Goal: Task Accomplishment & Management: Complete application form

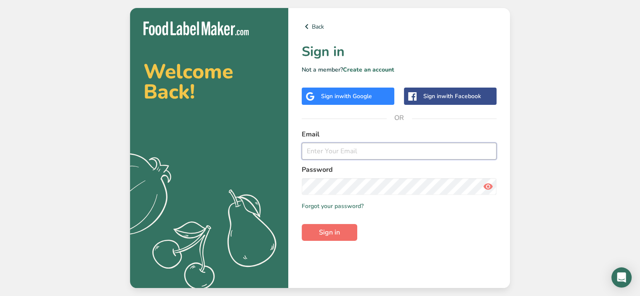
type input "[EMAIL_ADDRESS][DOMAIN_NAME]"
click at [332, 230] on span "Sign in" at bounding box center [329, 232] width 21 height 10
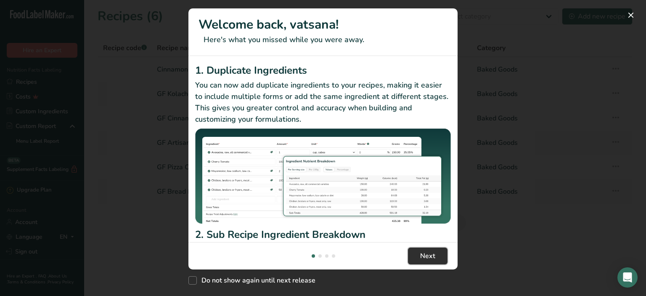
click at [432, 254] on span "Next" at bounding box center [427, 256] width 15 height 10
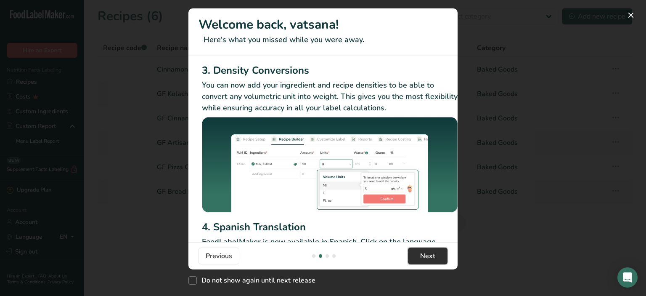
click at [432, 254] on span "Next" at bounding box center [427, 256] width 15 height 10
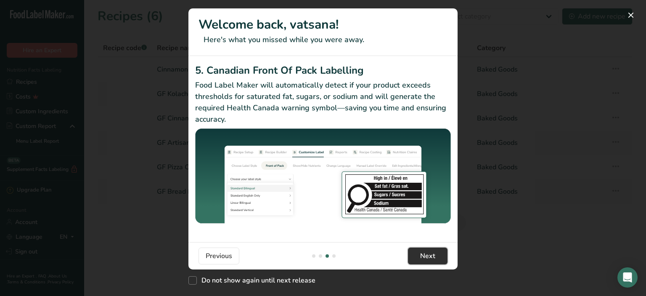
click at [432, 254] on span "Next" at bounding box center [427, 256] width 15 height 10
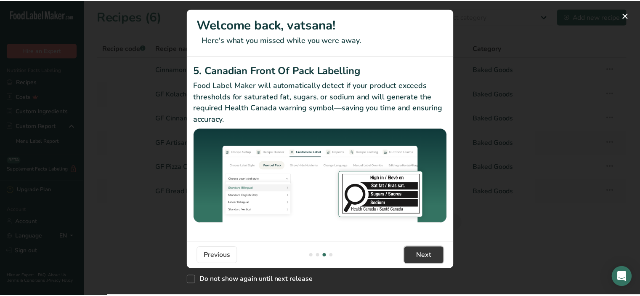
scroll to position [0, 801]
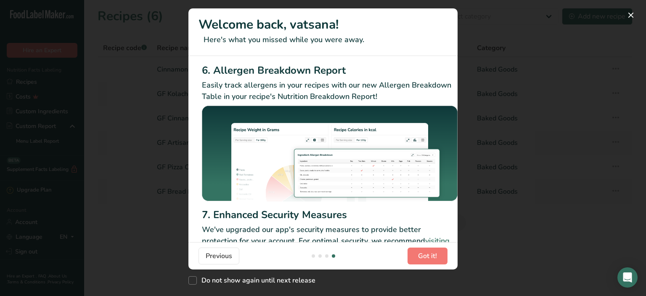
click at [409, 239] on p "We've upgraded our app's security measures to provide better protection for you…" at bounding box center [330, 246] width 256 height 45
click at [633, 14] on button "New Features" at bounding box center [631, 14] width 13 height 13
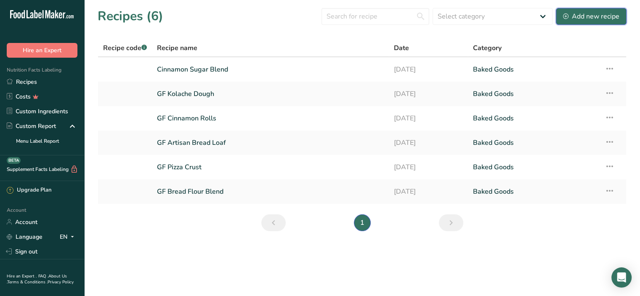
click at [599, 16] on div "Add new recipe" at bounding box center [591, 16] width 56 height 10
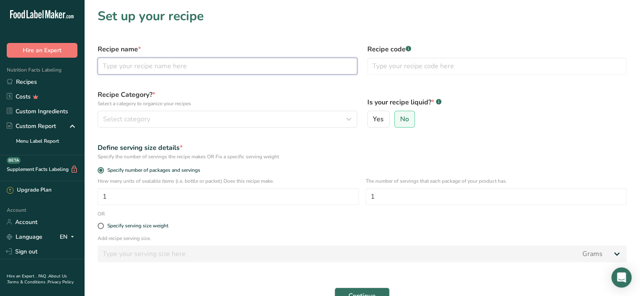
click at [132, 69] on input "text" at bounding box center [228, 66] width 260 height 17
type input "Green Juice"
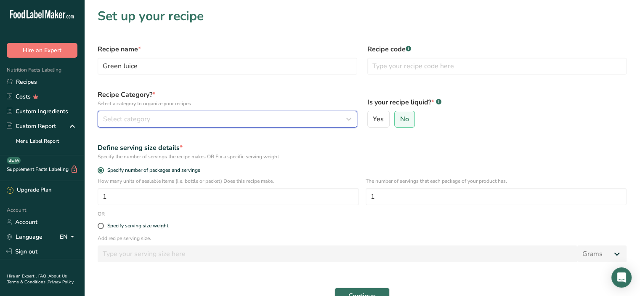
click at [135, 117] on span "Select category" at bounding box center [126, 119] width 47 height 10
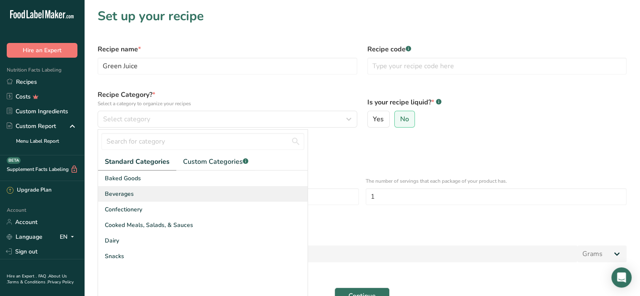
click at [127, 197] on span "Beverages" at bounding box center [119, 193] width 29 height 9
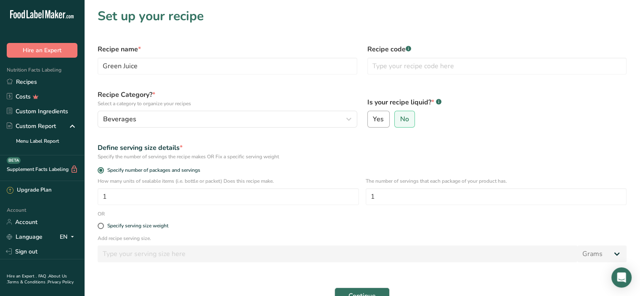
click at [383, 120] on span "Yes" at bounding box center [378, 119] width 11 height 8
click at [373, 120] on input "Yes" at bounding box center [370, 119] width 5 height 5
radio input "true"
radio input "false"
select select "22"
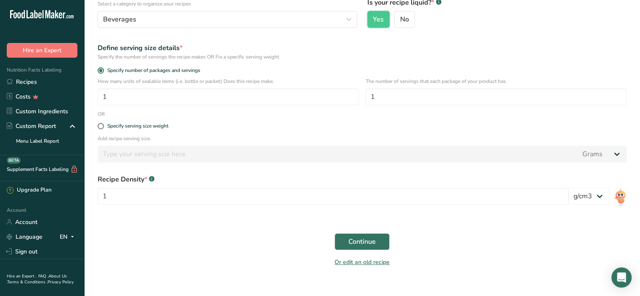
scroll to position [103, 0]
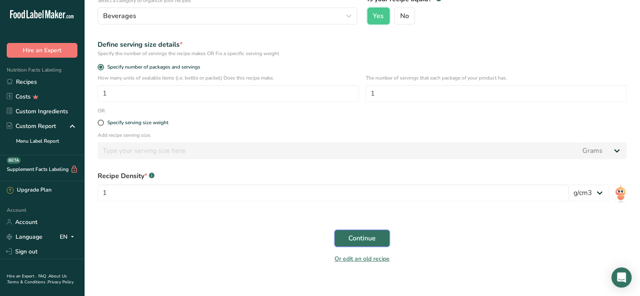
click at [364, 243] on button "Continue" at bounding box center [362, 238] width 55 height 17
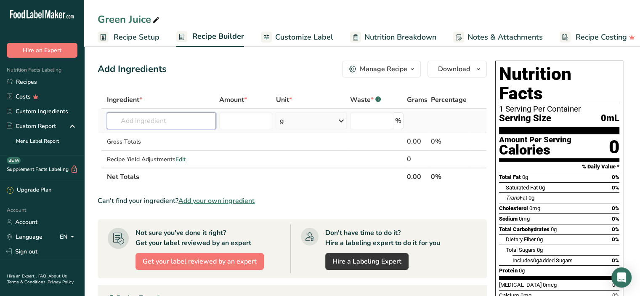
click at [146, 117] on input "text" at bounding box center [161, 120] width 109 height 17
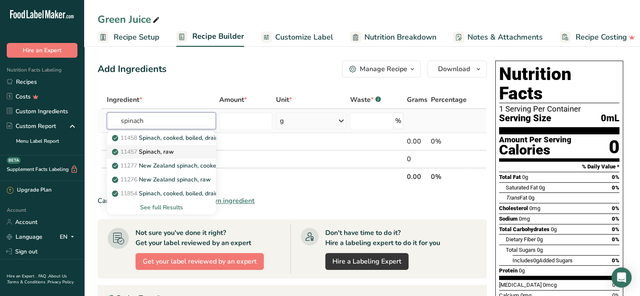
type input "spinach"
click at [154, 156] on link "11457 Spinach, raw" at bounding box center [161, 152] width 109 height 14
type input "Spinach, raw"
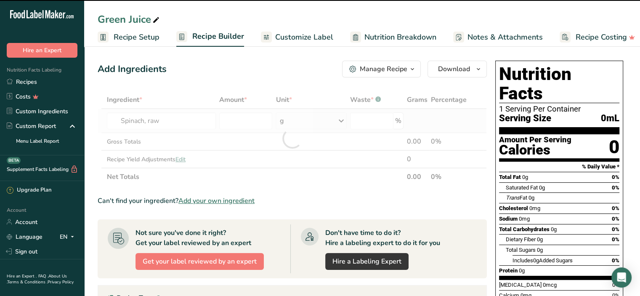
type input "0"
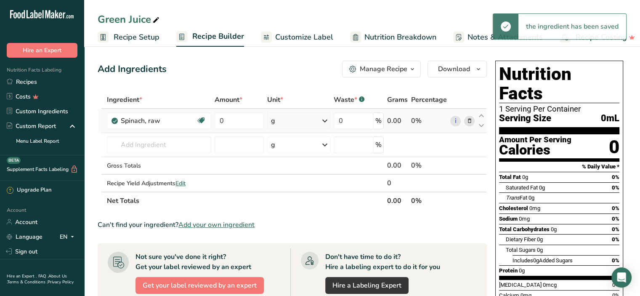
click at [327, 115] on icon at bounding box center [325, 120] width 10 height 15
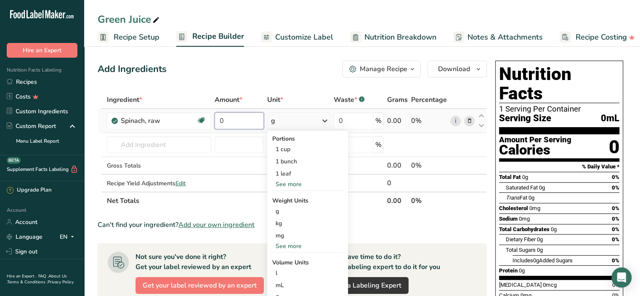
click at [247, 119] on input "0" at bounding box center [240, 120] width 50 height 17
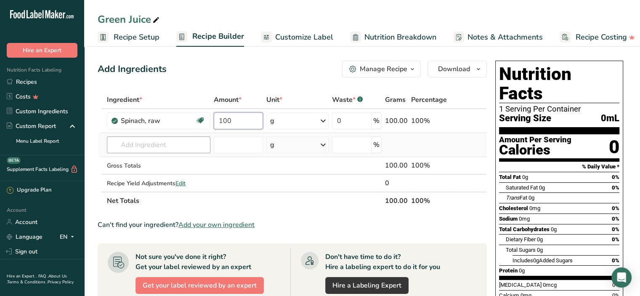
type input "100"
click at [160, 148] on div "Ingredient * Amount * Unit * Waste * .a-a{fill:#347362;}.b-a{fill:#fff;} Grams …" at bounding box center [292, 150] width 389 height 119
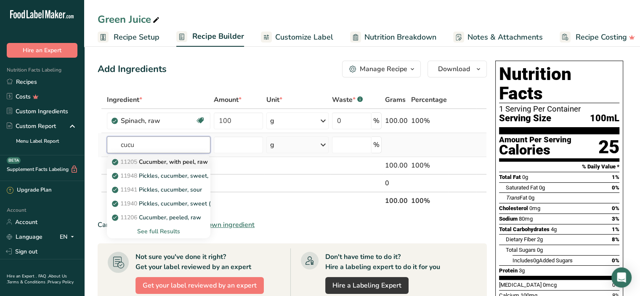
type input "cucu"
click at [170, 163] on p "11205 Cucumber, with peel, raw" at bounding box center [161, 161] width 94 height 9
type input "Cucumber, with peel, raw"
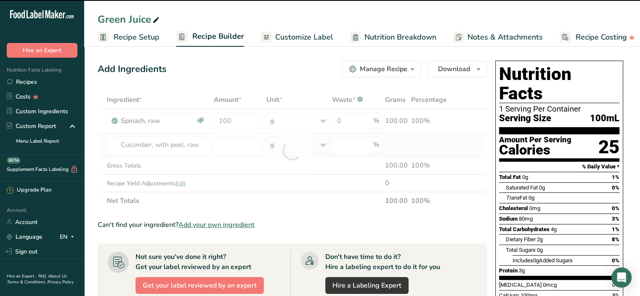
type input "0"
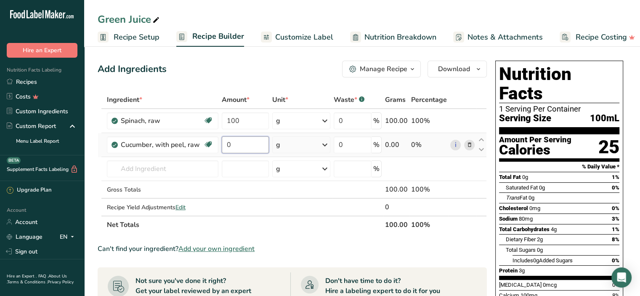
click at [233, 146] on input "0" at bounding box center [245, 144] width 47 height 17
type input "150"
click at [135, 166] on div "Ingredient * Amount * Unit * Waste * .a-a{fill:#347362;}.b-a{fill:#fff;} Grams …" at bounding box center [292, 162] width 389 height 143
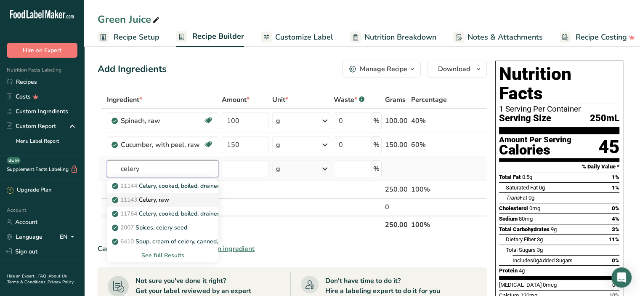
type input "celery"
click at [150, 196] on p "11143 Celery, raw" at bounding box center [142, 199] width 56 height 9
type input "Celery, raw"
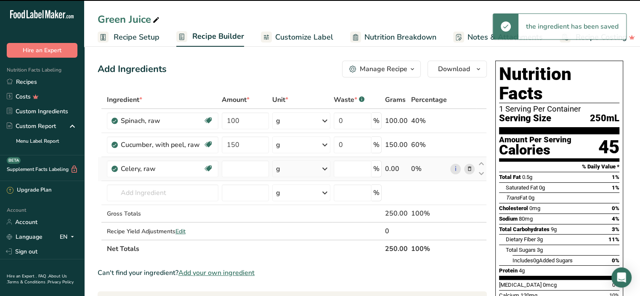
type input "0"
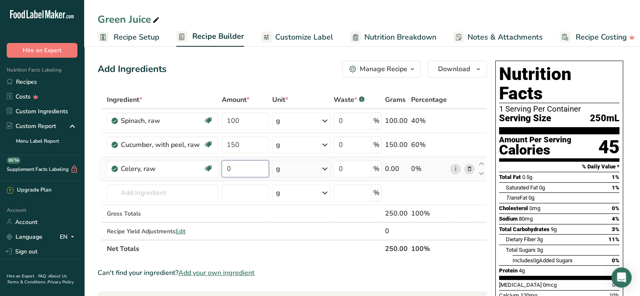
click at [250, 168] on input "0" at bounding box center [245, 168] width 47 height 17
type input "140"
click at [156, 191] on div "Ingredient * Amount * Unit * Waste * .a-a{fill:#347362;}.b-a{fill:#fff;} Grams …" at bounding box center [292, 174] width 389 height 167
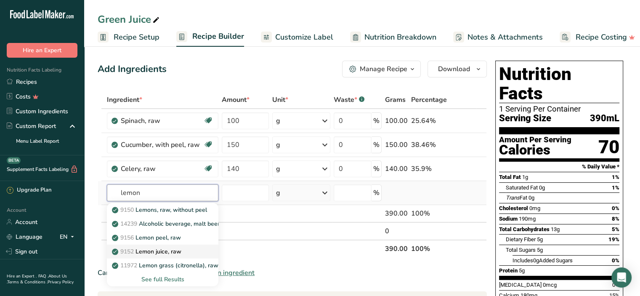
type input "lemon"
click at [161, 255] on link "9152 Lemon juice, raw" at bounding box center [163, 252] width 112 height 14
type input "Lemon juice, raw"
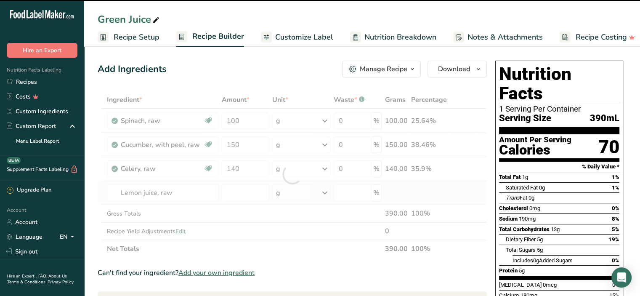
type input "0"
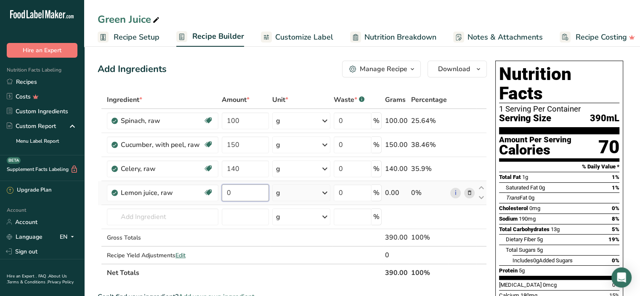
click at [254, 192] on input "0" at bounding box center [245, 192] width 47 height 17
click at [325, 193] on div "Ingredient * Amount * Unit * Waste * .a-a{fill:#347362;}.b-a{fill:#fff;} Grams …" at bounding box center [292, 186] width 389 height 191
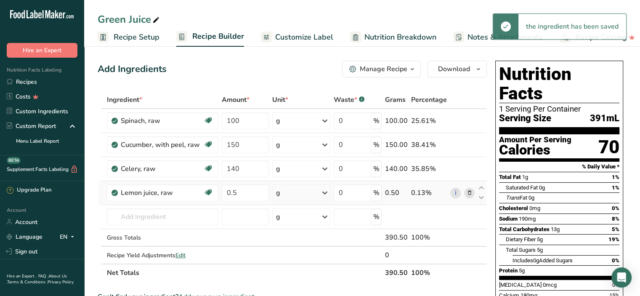
click at [325, 193] on icon at bounding box center [325, 192] width 10 height 15
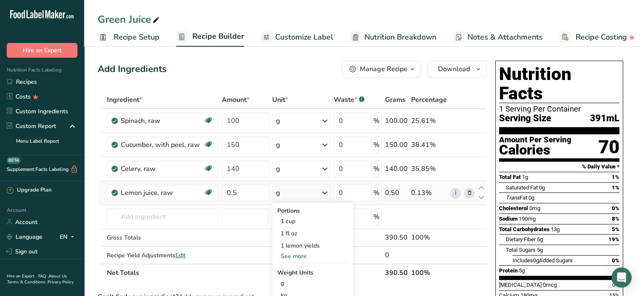
click at [298, 252] on div "See more" at bounding box center [312, 256] width 71 height 9
click at [309, 245] on div "1 lemon yields" at bounding box center [312, 245] width 71 height 12
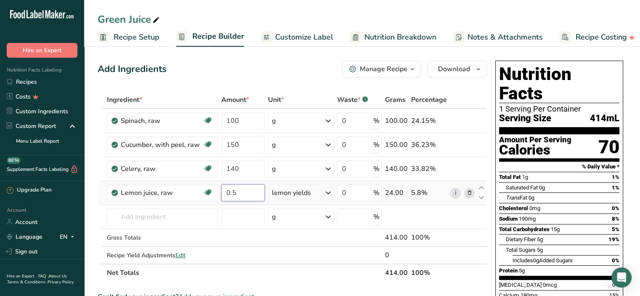
click at [247, 194] on input "0.5" at bounding box center [242, 192] width 43 height 17
type input "0.25"
click at [160, 215] on div "Ingredient * Amount * Unit * Waste * .a-a{fill:#347362;}.b-a{fill:#fff;} Grams …" at bounding box center [292, 186] width 389 height 191
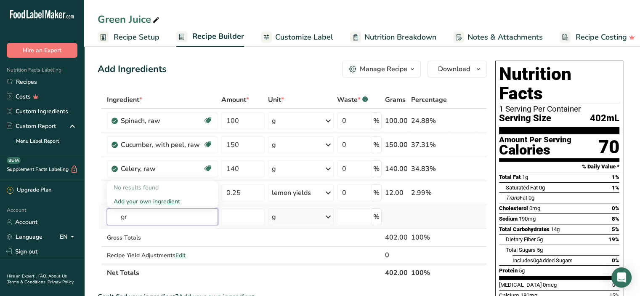
type input "g"
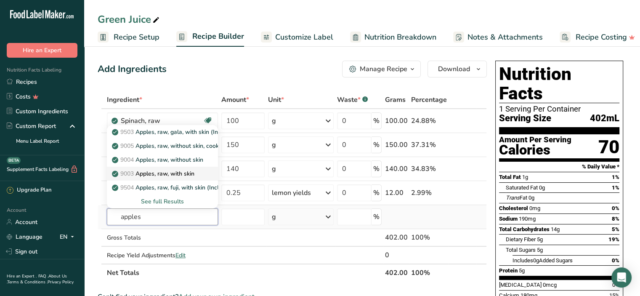
type input "apples"
click at [160, 173] on p "9003 Apples, raw, with skin" at bounding box center [154, 173] width 81 height 9
type input "Apples, raw, with skin"
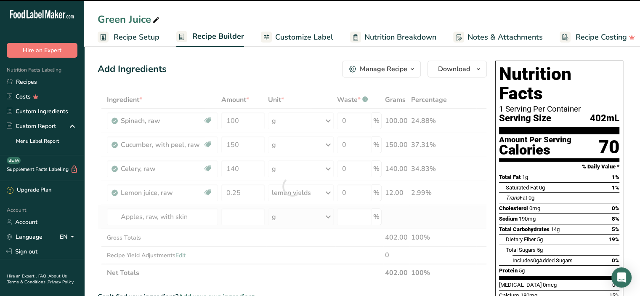
type input "0"
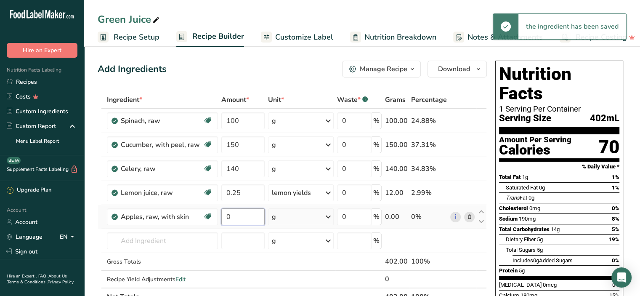
click at [236, 215] on input "0" at bounding box center [242, 216] width 43 height 17
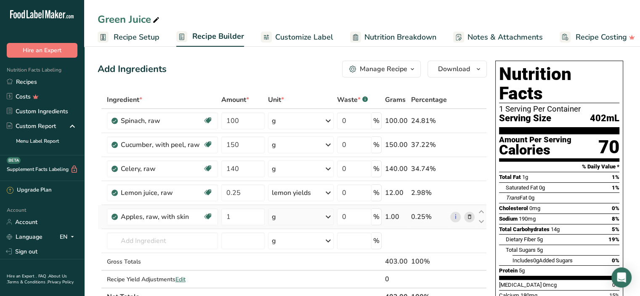
click at [328, 212] on div "Ingredient * Amount * Unit * Waste * .a-a{fill:#347362;}.b-a{fill:#fff;} Grams …" at bounding box center [292, 198] width 389 height 215
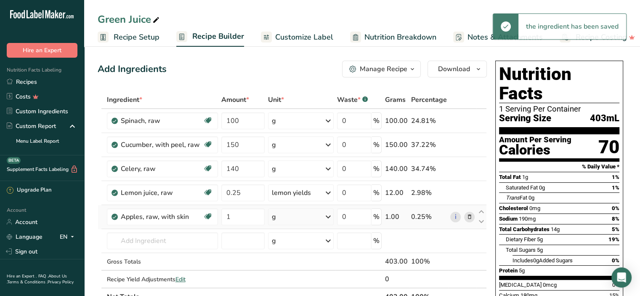
click at [328, 212] on icon at bounding box center [328, 216] width 10 height 15
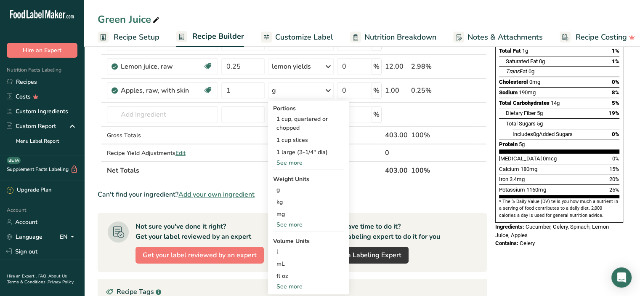
scroll to position [128, 0]
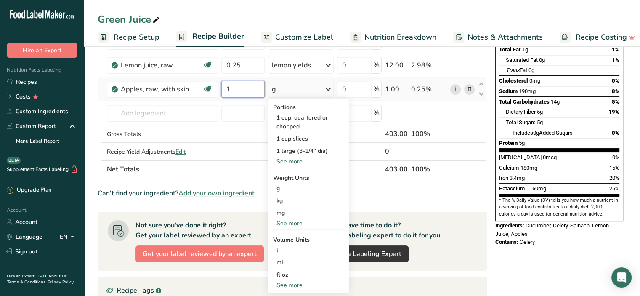
click at [238, 88] on input "1" at bounding box center [242, 89] width 43 height 17
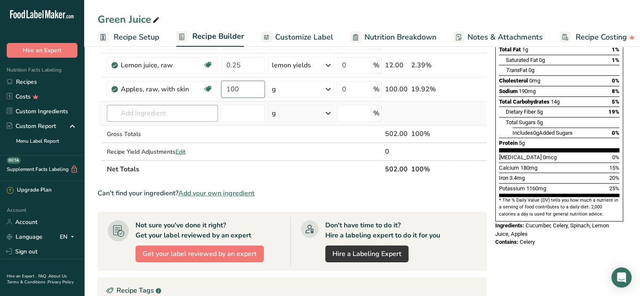
type input "100"
click at [166, 112] on div "Ingredient * Amount * Unit * Waste * .a-a{fill:#347362;}.b-a{fill:#fff;} Grams …" at bounding box center [292, 70] width 389 height 215
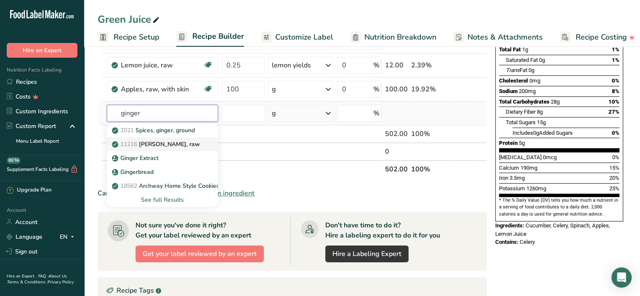
type input "ginger"
click at [163, 141] on p "11216 [PERSON_NAME], raw" at bounding box center [157, 144] width 86 height 9
type input "[PERSON_NAME], raw"
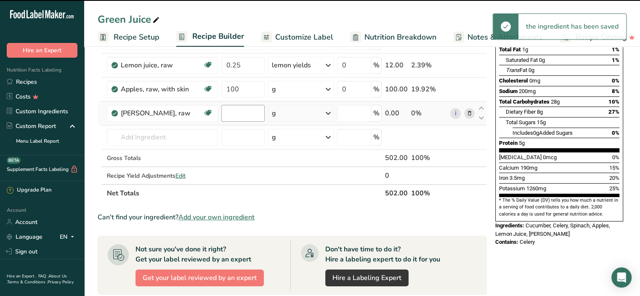
type input "0"
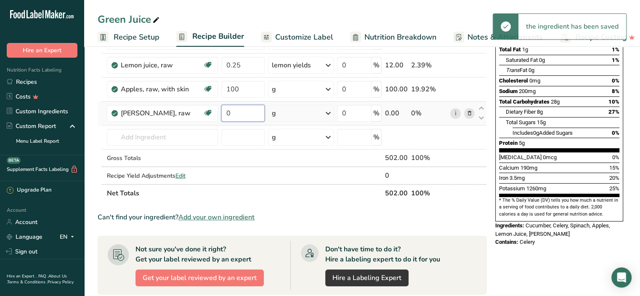
click at [231, 112] on input "0" at bounding box center [242, 113] width 43 height 17
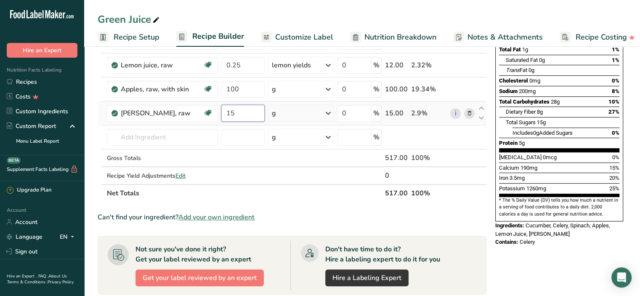
type input "15"
click at [164, 136] on div "Ingredient * Amount * Unit * Waste * .a-a{fill:#347362;}.b-a{fill:#fff;} Grams …" at bounding box center [292, 82] width 389 height 239
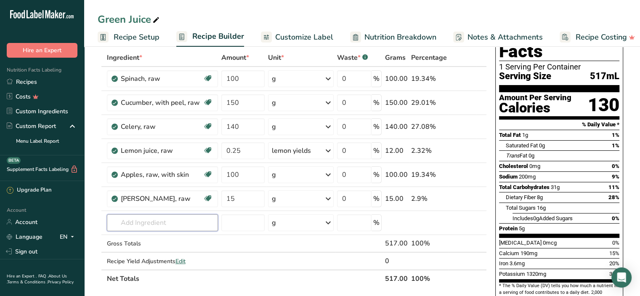
scroll to position [0, 0]
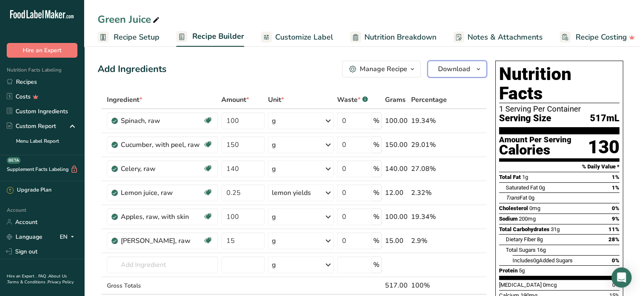
click at [478, 74] on icon "button" at bounding box center [478, 69] width 7 height 11
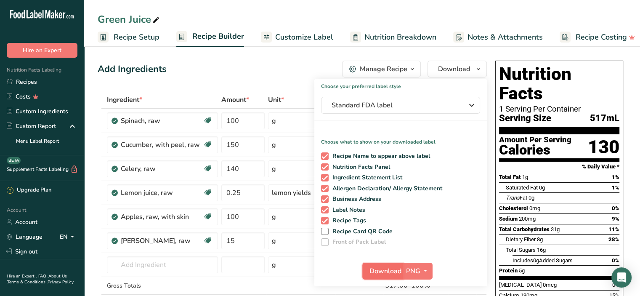
click at [394, 266] on span "Download" at bounding box center [386, 271] width 32 height 10
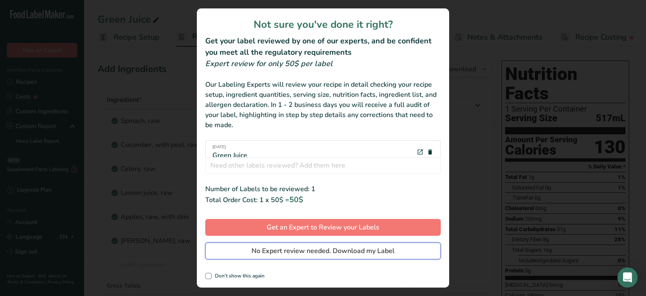
click at [379, 253] on span "No Expert review needed. Download my Label" at bounding box center [323, 251] width 143 height 10
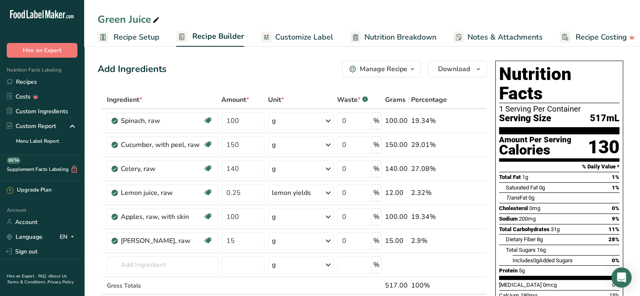
click at [129, 34] on span "Recipe Setup" at bounding box center [137, 37] width 46 height 11
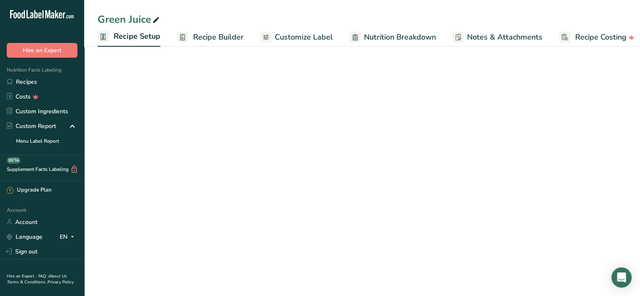
scroll to position [0, 3]
select select "22"
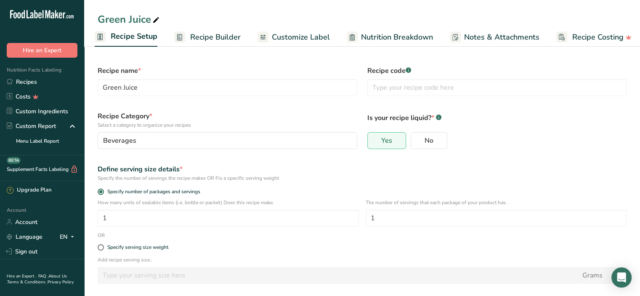
click at [639, 5] on div "Green Juice Recipe Setup Recipe Builder Customize Label Nutrition Breakdown Not…" at bounding box center [362, 23] width 556 height 47
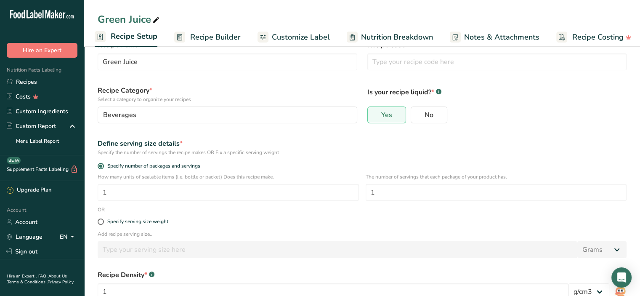
scroll to position [82, 0]
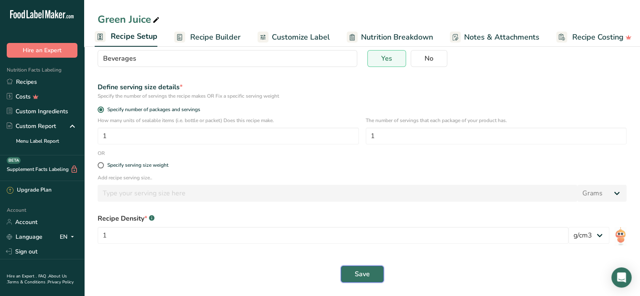
click at [361, 276] on span "Save" at bounding box center [362, 274] width 15 height 10
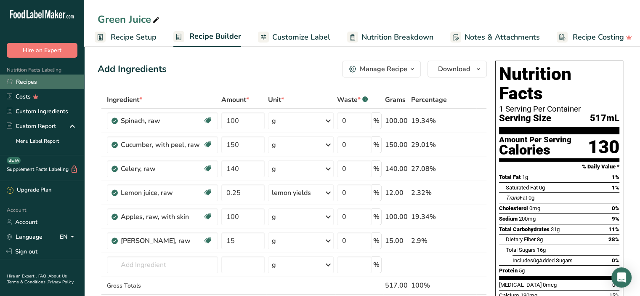
click at [35, 80] on link "Recipes" at bounding box center [42, 81] width 84 height 15
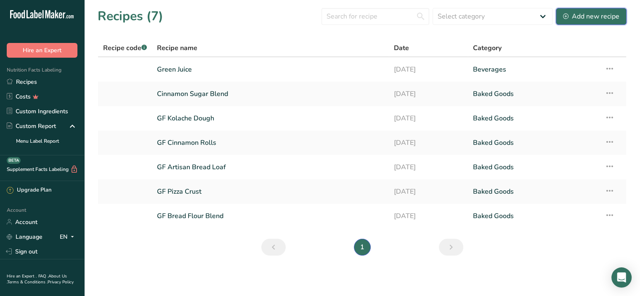
click at [583, 13] on div "Add new recipe" at bounding box center [591, 16] width 56 height 10
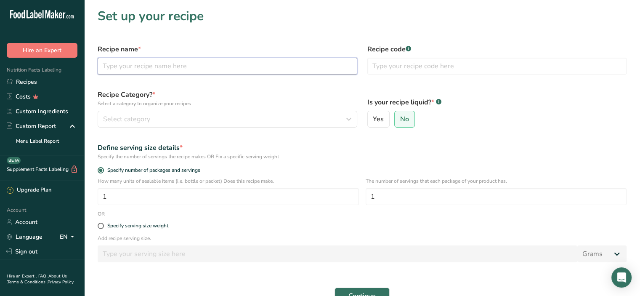
click at [138, 64] on input "text" at bounding box center [228, 66] width 260 height 17
type input "Beet Juice"
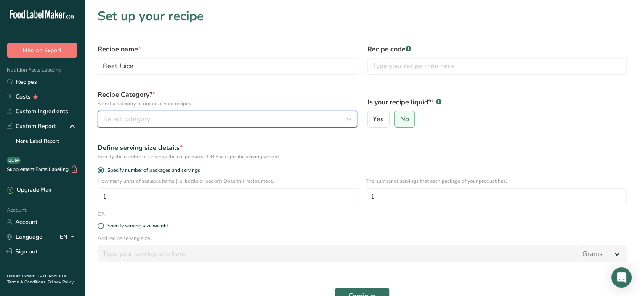
click at [135, 117] on span "Select category" at bounding box center [126, 119] width 47 height 10
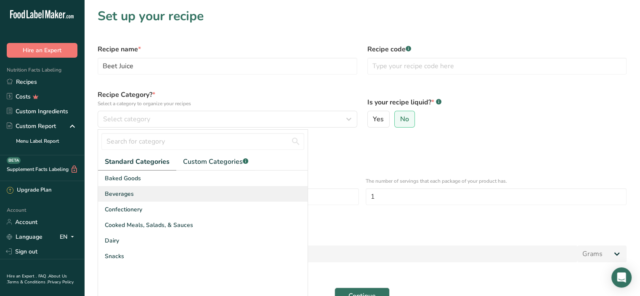
click at [136, 194] on div "Beverages" at bounding box center [203, 194] width 210 height 16
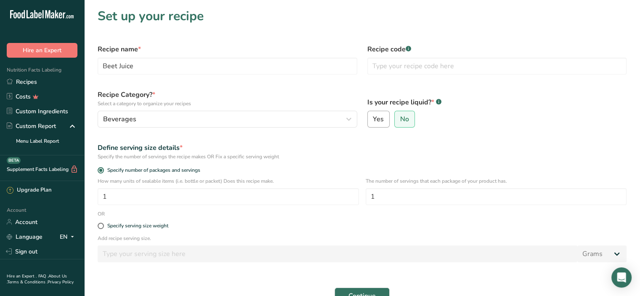
click at [375, 122] on span "Yes" at bounding box center [378, 119] width 11 height 8
click at [373, 122] on input "Yes" at bounding box center [370, 119] width 5 height 5
radio input "true"
radio input "false"
select select "22"
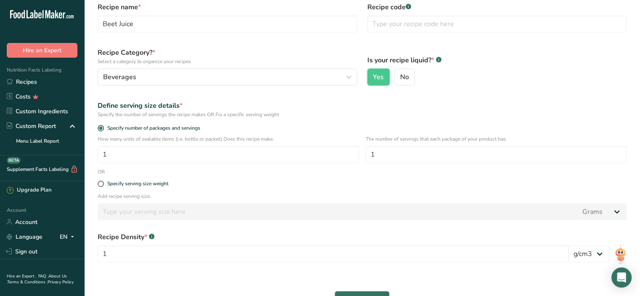
scroll to position [111, 0]
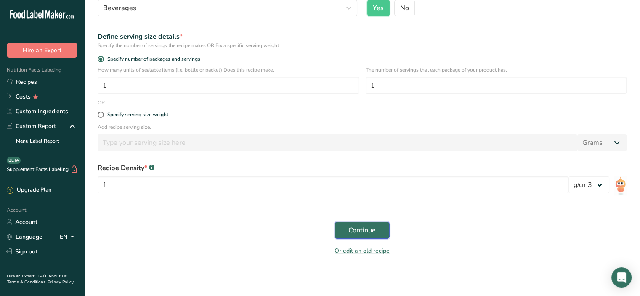
click at [361, 235] on span "Continue" at bounding box center [362, 230] width 27 height 10
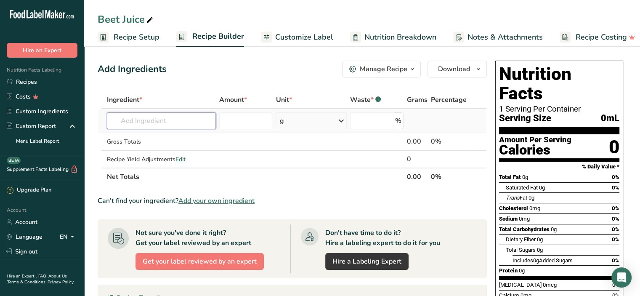
click at [148, 121] on input "text" at bounding box center [161, 120] width 109 height 17
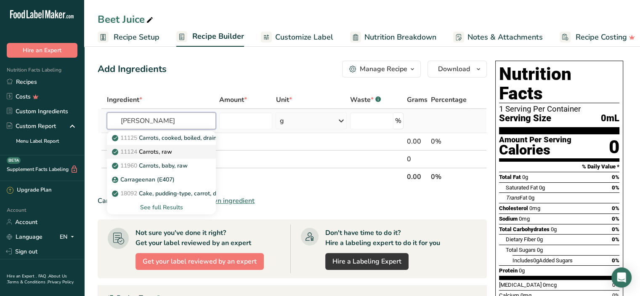
type input "[PERSON_NAME]"
click at [151, 155] on p "11124 [GEOGRAPHIC_DATA], raw" at bounding box center [143, 151] width 59 height 9
type input "Carrots, raw"
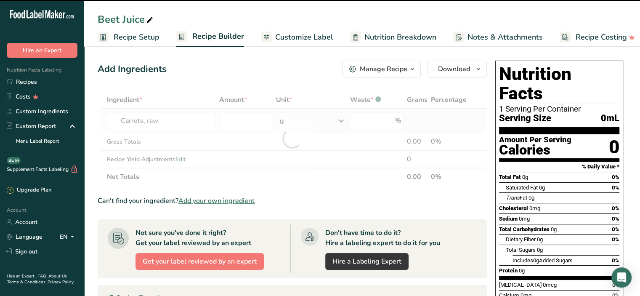
type input "0"
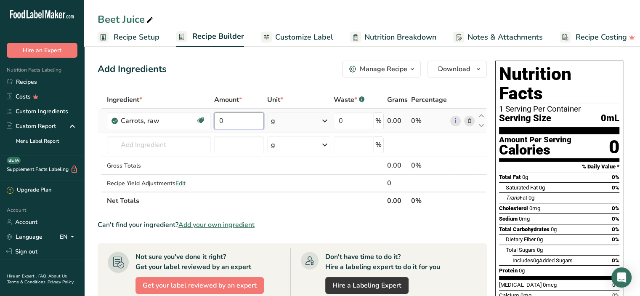
click at [229, 121] on input "0" at bounding box center [239, 120] width 50 height 17
type input "30"
click at [168, 144] on div "Ingredient * Amount * Unit * Waste * .a-a{fill:#347362;}.b-a{fill:#fff;} Grams …" at bounding box center [292, 150] width 389 height 119
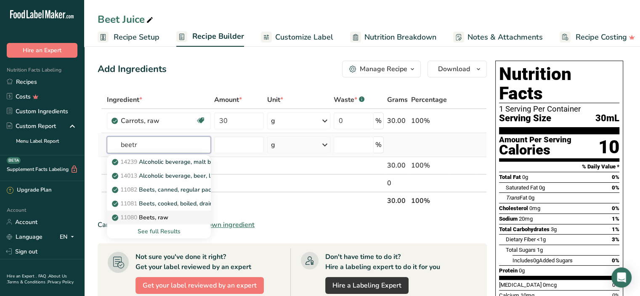
type input "beetr"
click at [164, 213] on p "11080 Beets, raw" at bounding box center [141, 217] width 55 height 9
type input "Beets, raw"
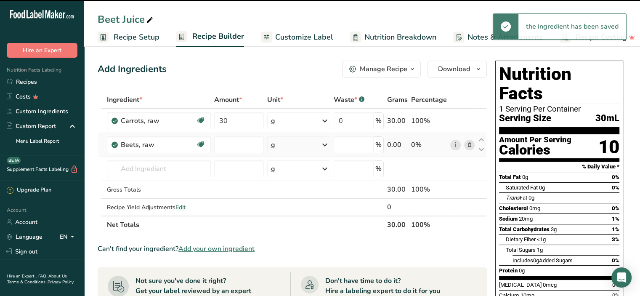
type input "0"
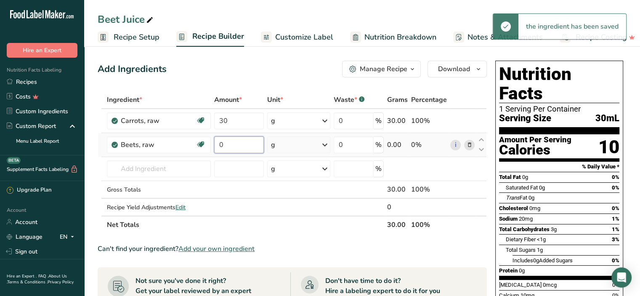
click at [235, 141] on input "0" at bounding box center [239, 144] width 50 height 17
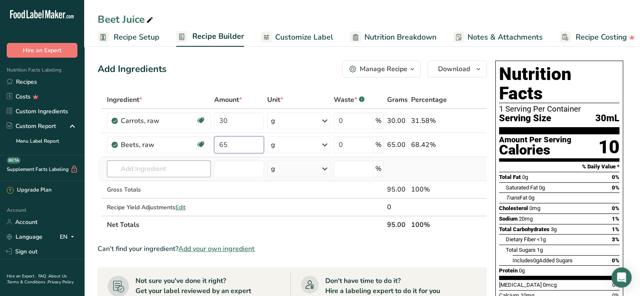
type input "65"
click at [157, 173] on div "Ingredient * Amount * Unit * Waste * .a-a{fill:#347362;}.b-a{fill:#fff;} Grams …" at bounding box center [292, 162] width 389 height 143
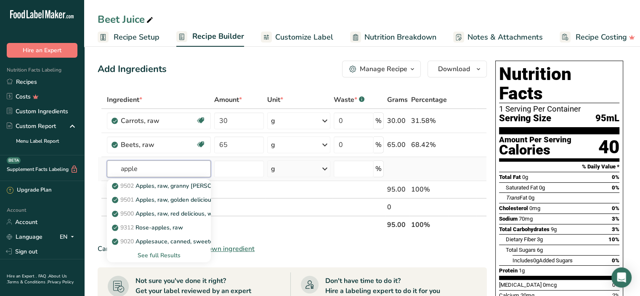
click at [157, 173] on input "apple" at bounding box center [159, 168] width 104 height 17
type input "apple"
click at [160, 186] on p "9502 Apples, raw, granny [PERSON_NAME], with skin (Includes foods for USDA's Fo…" at bounding box center [265, 185] width 302 height 9
type input "Apples, raw, granny [PERSON_NAME], with skin (Includes foods for USDA's Food Di…"
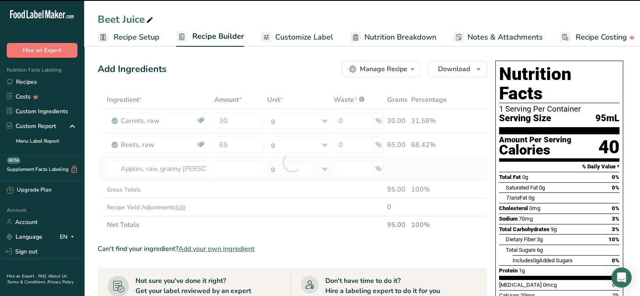
type input "0"
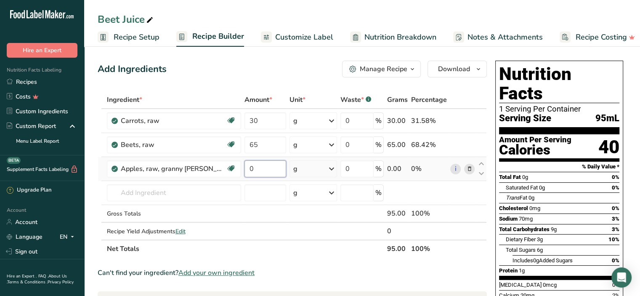
click at [255, 166] on input "0" at bounding box center [266, 168] width 42 height 17
type input "100"
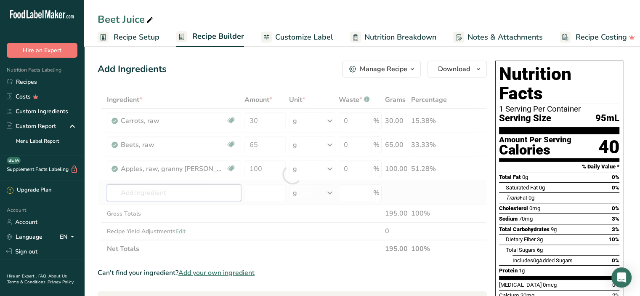
click at [164, 188] on div "Ingredient * Amount * Unit * Waste * .a-a{fill:#347362;}.b-a{fill:#fff;} Grams …" at bounding box center [292, 174] width 389 height 167
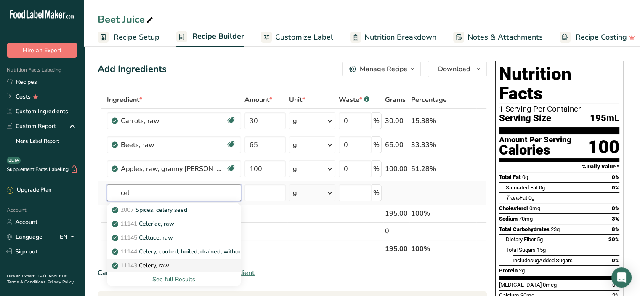
type input "cel"
click at [175, 263] on div "11143 Celery, raw" at bounding box center [167, 265] width 107 height 9
type input "Celery, raw"
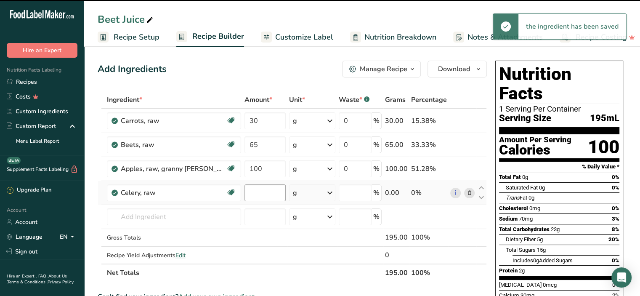
type input "0"
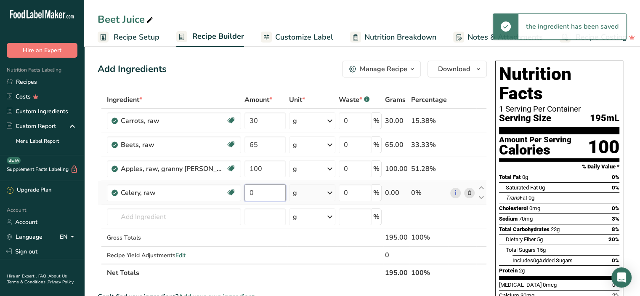
click at [256, 193] on input "0" at bounding box center [265, 192] width 41 height 17
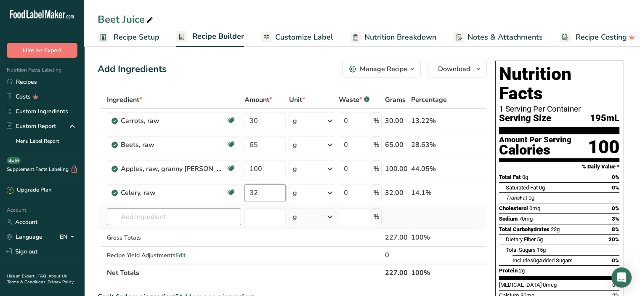
type input "32"
click at [148, 216] on div "Ingredient * Amount * Unit * Waste * .a-a{fill:#347362;}.b-a{fill:#fff;} Grams …" at bounding box center [292, 186] width 389 height 191
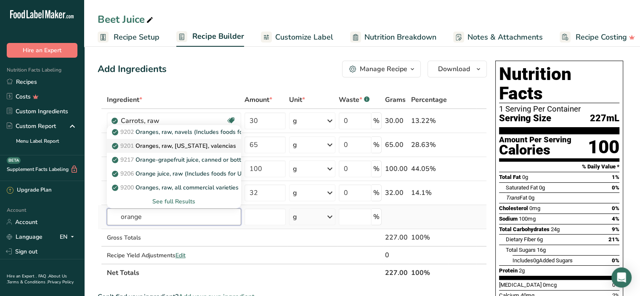
type input "orange"
click at [170, 145] on p "9201 Oranges, raw, [US_STATE], [GEOGRAPHIC_DATA]" at bounding box center [175, 145] width 122 height 9
type input "Oranges, raw, [US_STATE], valencias"
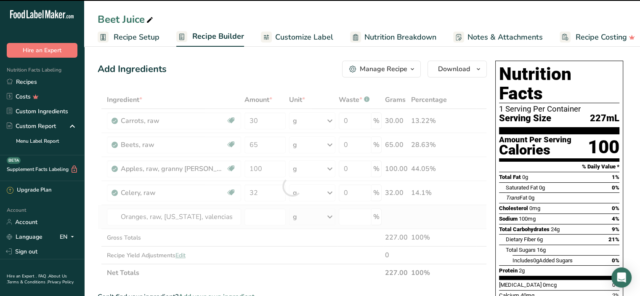
type input "0"
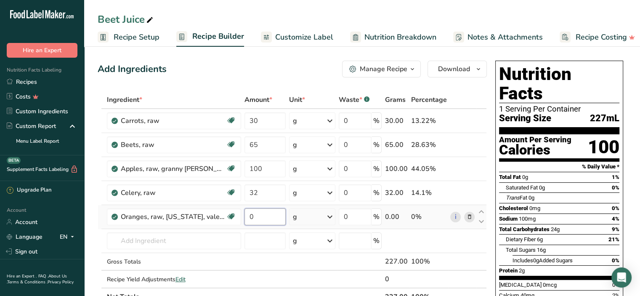
click at [265, 218] on input "0" at bounding box center [265, 216] width 41 height 17
type input "100"
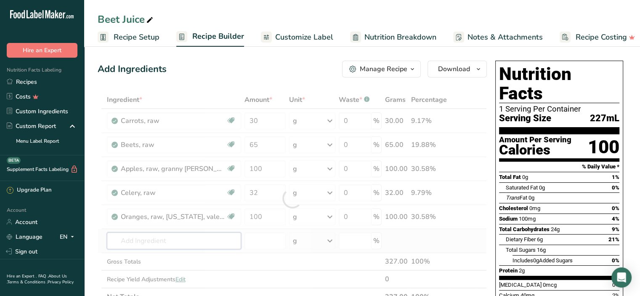
click at [152, 238] on div "Ingredient * Amount * Unit * Waste * .a-a{fill:#347362;}.b-a{fill:#fff;} Grams …" at bounding box center [292, 198] width 389 height 215
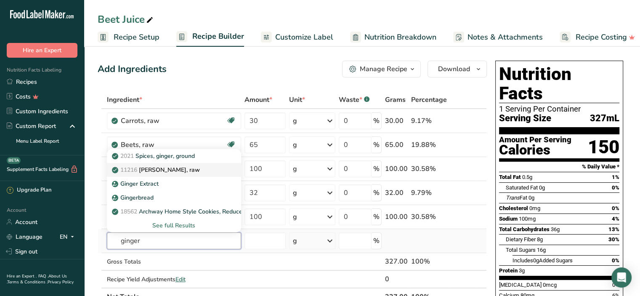
type input "ginger"
click at [183, 168] on p "11216 [PERSON_NAME], raw" at bounding box center [157, 169] width 86 height 9
type input "[PERSON_NAME], raw"
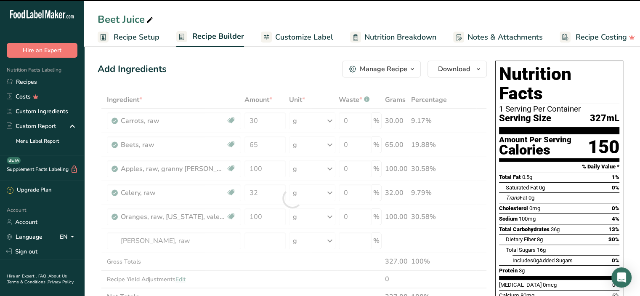
type input "0"
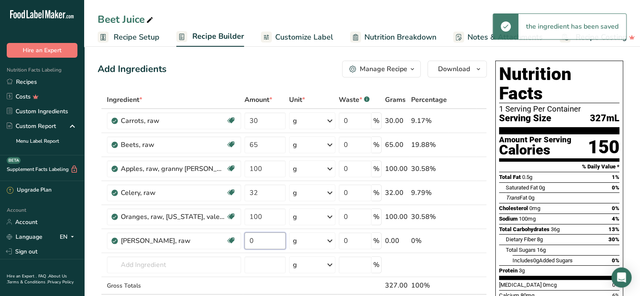
click at [270, 240] on input "0" at bounding box center [265, 240] width 41 height 17
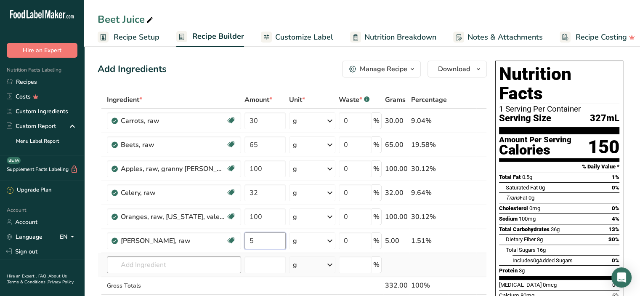
type input "5"
click at [209, 265] on div "Ingredient * Amount * Unit * Waste * .a-a{fill:#347362;}.b-a{fill:#fff;} Grams …" at bounding box center [292, 210] width 389 height 239
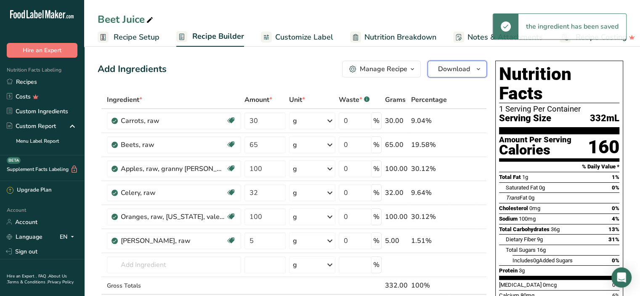
click at [474, 74] on span "button" at bounding box center [479, 69] width 10 height 10
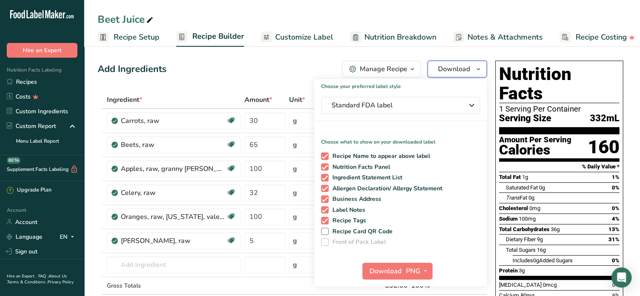
click at [481, 65] on icon "button" at bounding box center [478, 69] width 7 height 11
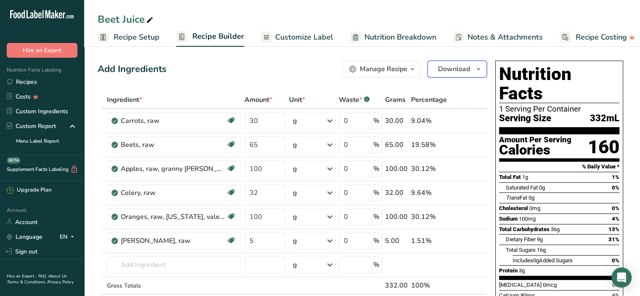
click at [481, 65] on icon "button" at bounding box center [478, 69] width 7 height 11
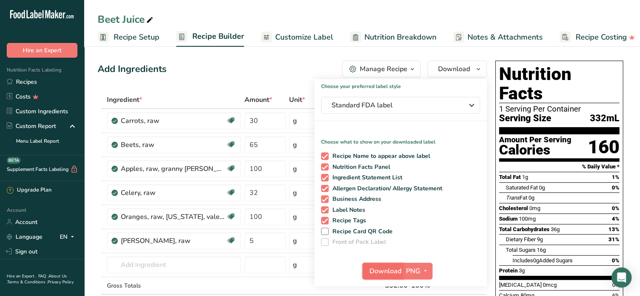
click at [394, 271] on span "Download" at bounding box center [386, 271] width 32 height 10
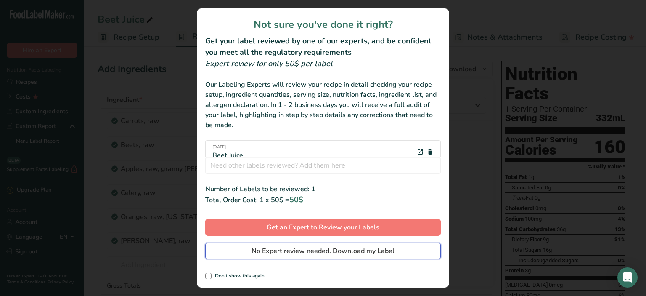
click at [387, 252] on span "No Expert review needed. Download my Label" at bounding box center [323, 251] width 143 height 10
